Goal: Task Accomplishment & Management: Manage account settings

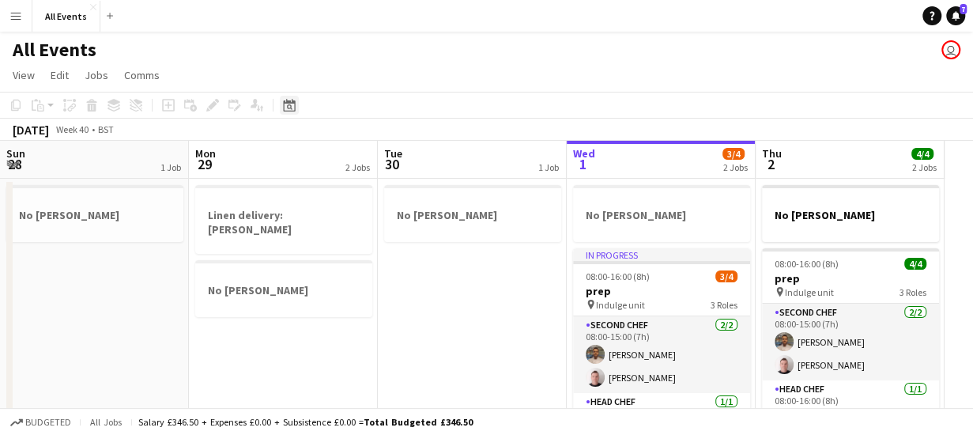
click at [288, 105] on icon at bounding box center [290, 107] width 6 height 6
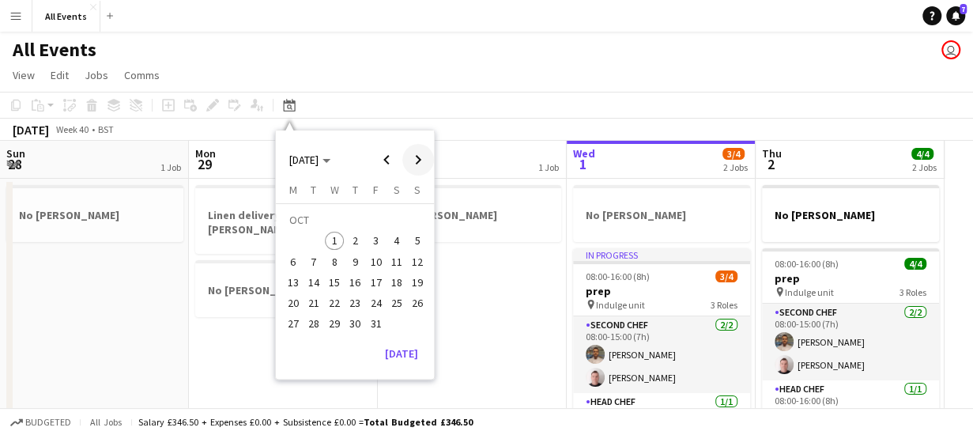
click at [422, 159] on span "Next month" at bounding box center [418, 160] width 32 height 32
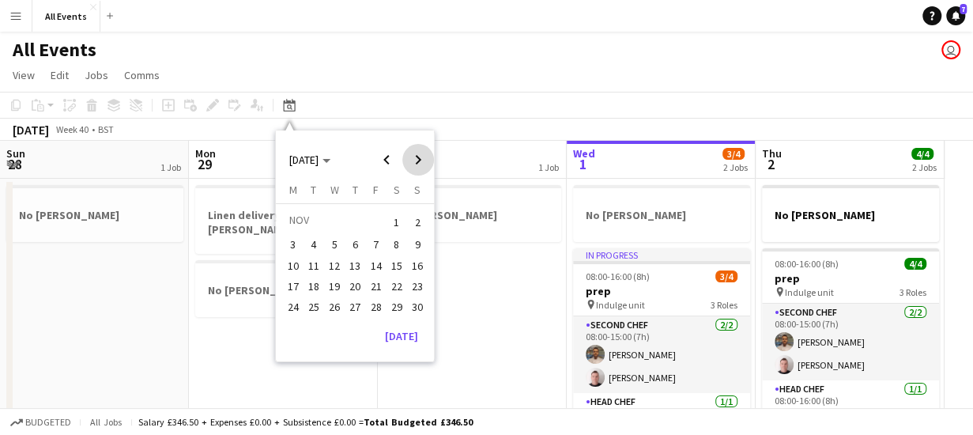
click at [422, 159] on span "Next month" at bounding box center [418, 160] width 32 height 32
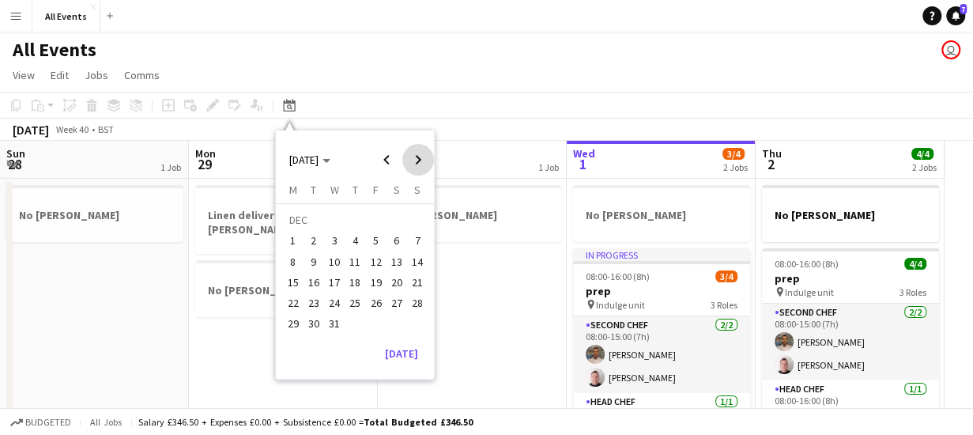
click at [422, 159] on span "Next month" at bounding box center [418, 160] width 32 height 32
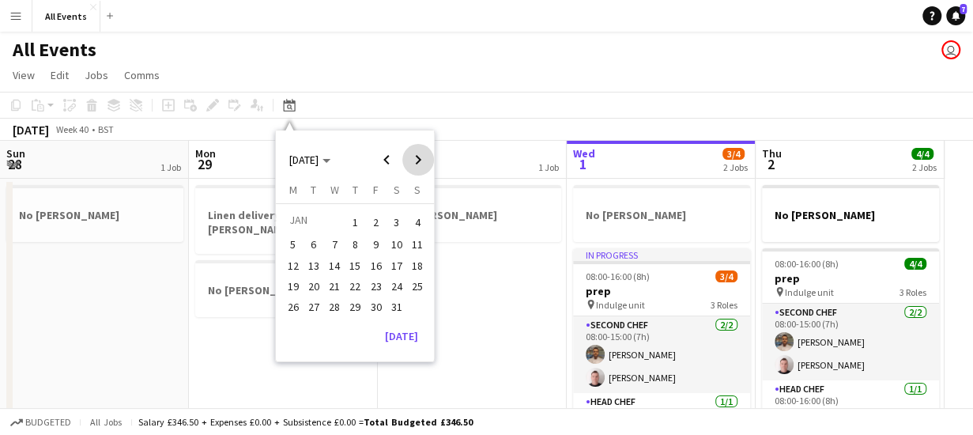
click at [422, 159] on span "Next month" at bounding box center [418, 160] width 32 height 32
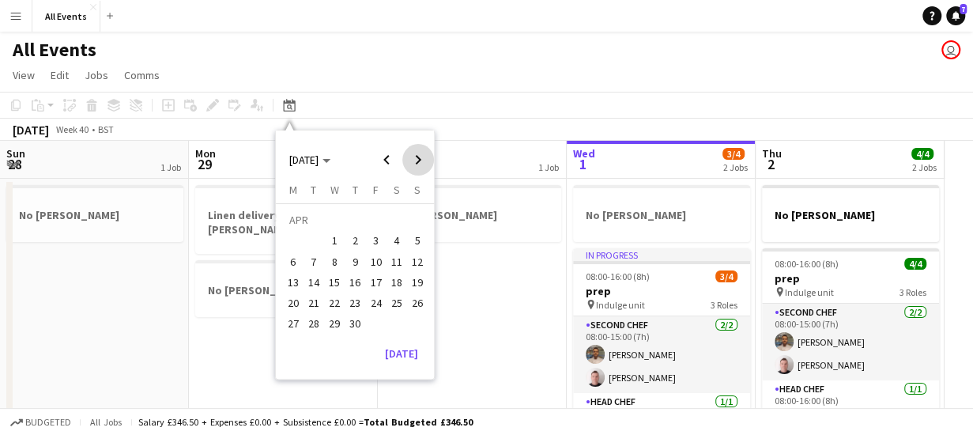
click at [422, 159] on span "Next month" at bounding box center [418, 160] width 32 height 32
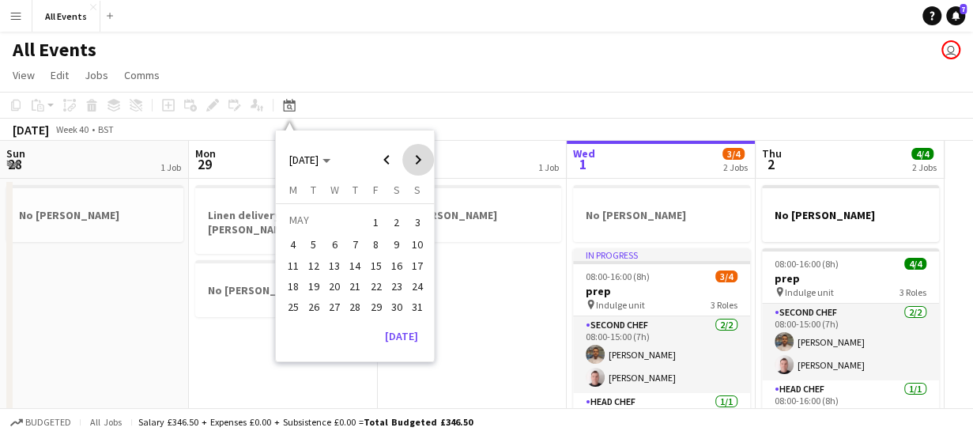
click at [422, 159] on span "Next month" at bounding box center [418, 160] width 32 height 32
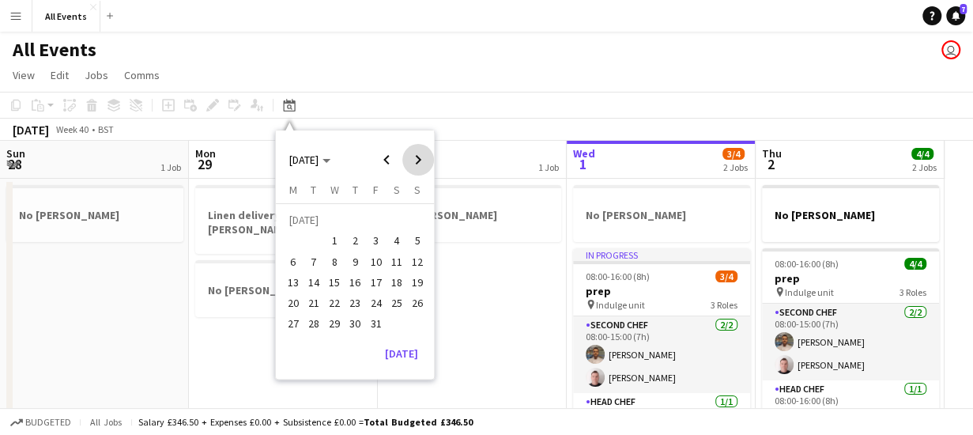
click at [422, 159] on span "Next month" at bounding box center [418, 160] width 32 height 32
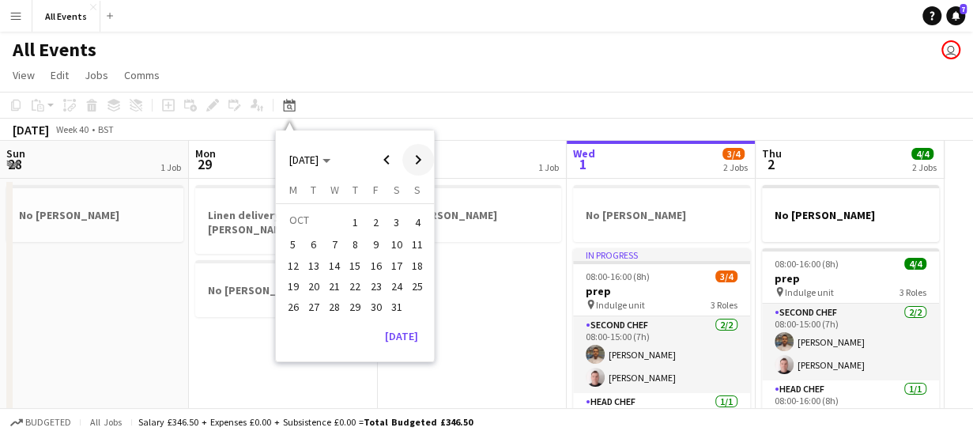
click at [422, 159] on span "Next month" at bounding box center [418, 160] width 32 height 32
click at [389, 157] on span "Previous month" at bounding box center [387, 160] width 32 height 32
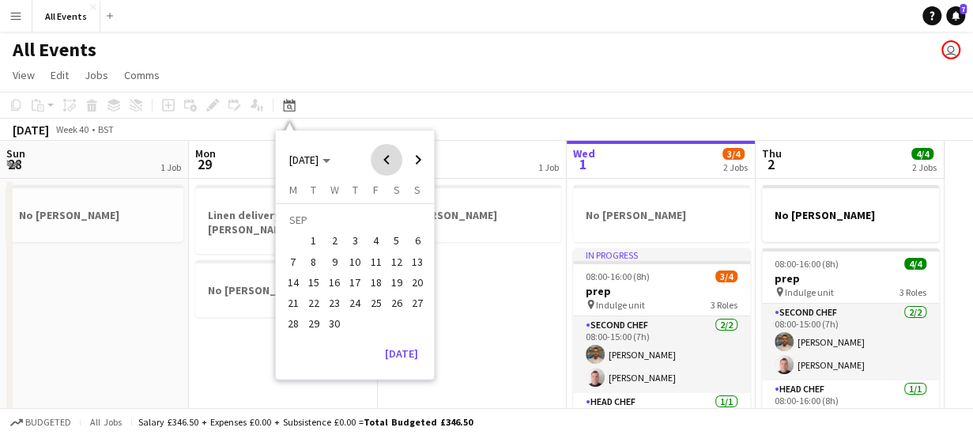
click at [389, 157] on span "Previous month" at bounding box center [387, 160] width 32 height 32
click at [401, 302] on span "25" at bounding box center [396, 302] width 19 height 19
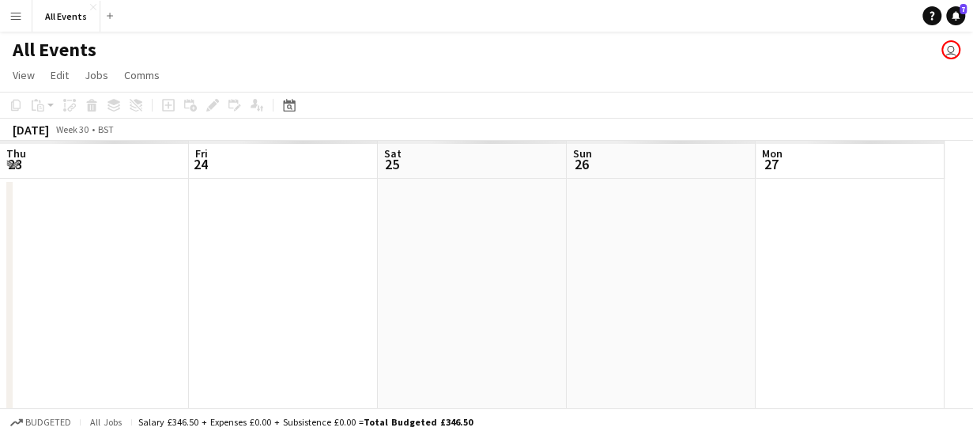
scroll to position [0, 544]
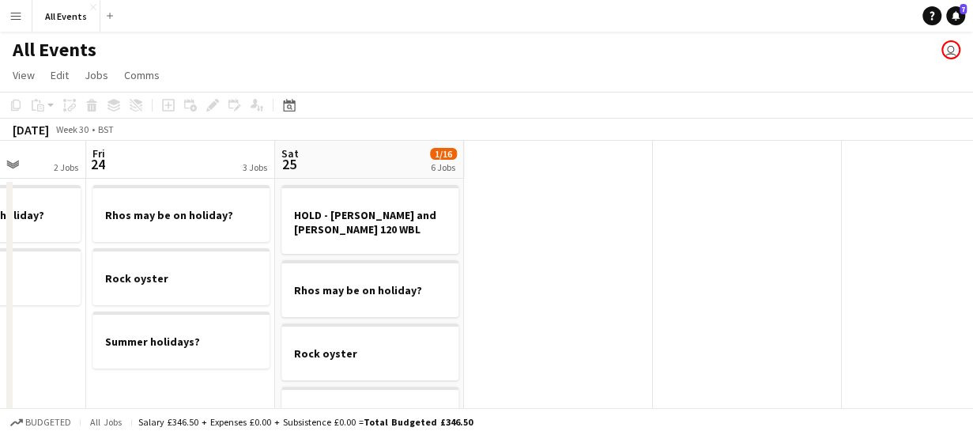
scroll to position [0, 479]
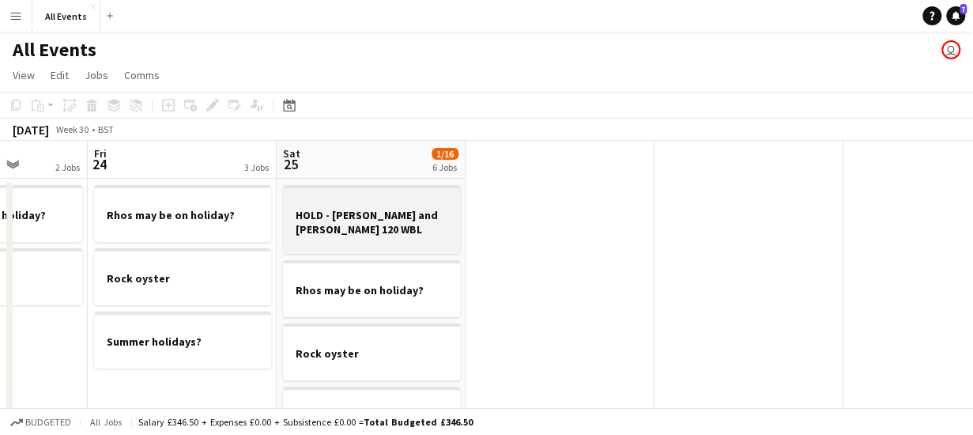
click at [403, 227] on h3 "HOLD - [PERSON_NAME] and [PERSON_NAME] 120 WBL" at bounding box center [371, 222] width 177 height 28
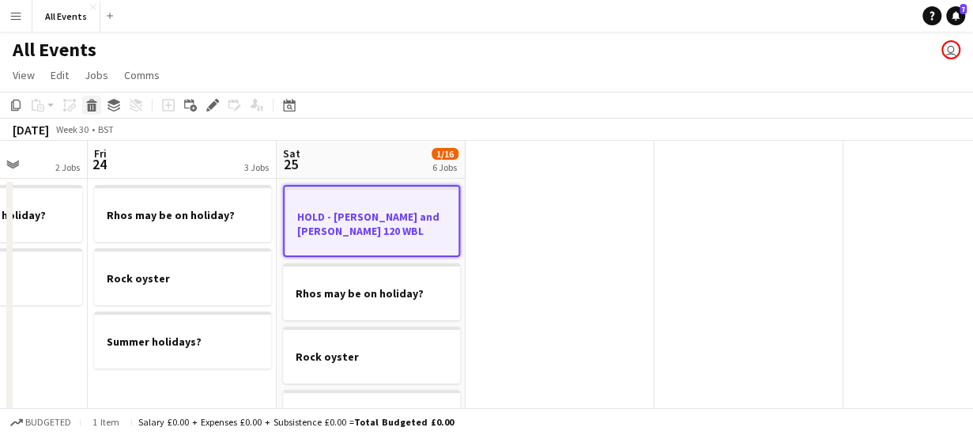
click at [92, 110] on icon at bounding box center [92, 108] width 9 height 8
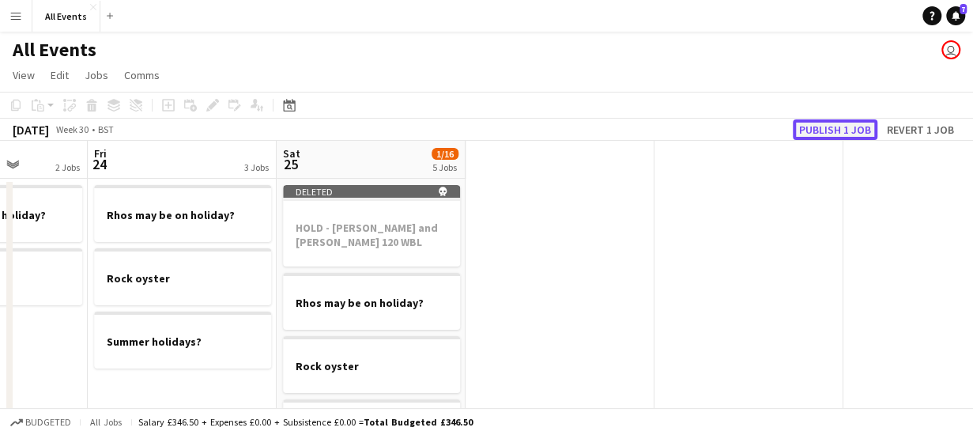
click at [813, 130] on button "Publish 1 job" at bounding box center [834, 129] width 85 height 21
